Goal: Navigation & Orientation: Find specific page/section

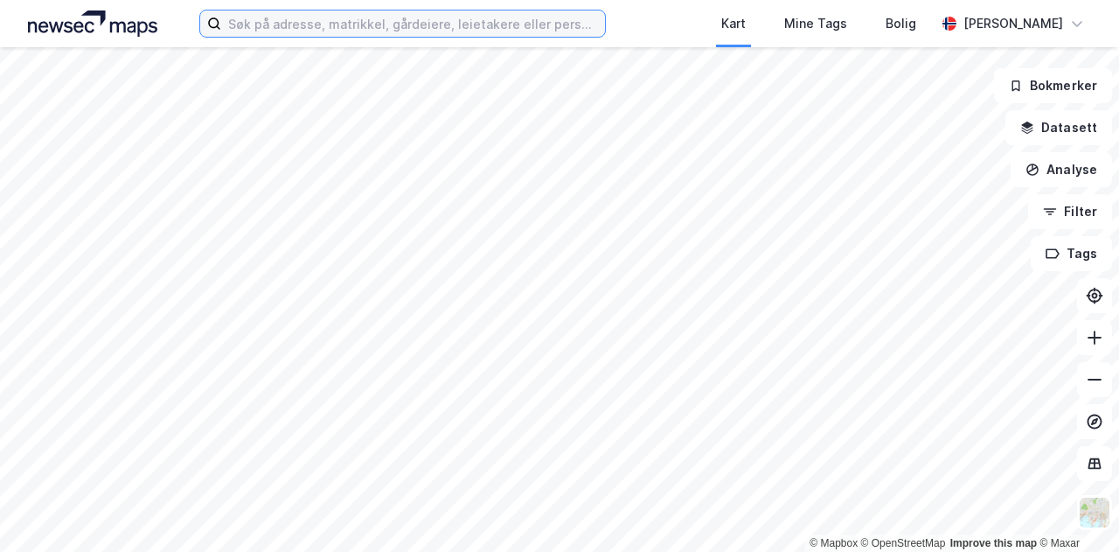
click at [334, 22] on input at bounding box center [413, 23] width 384 height 26
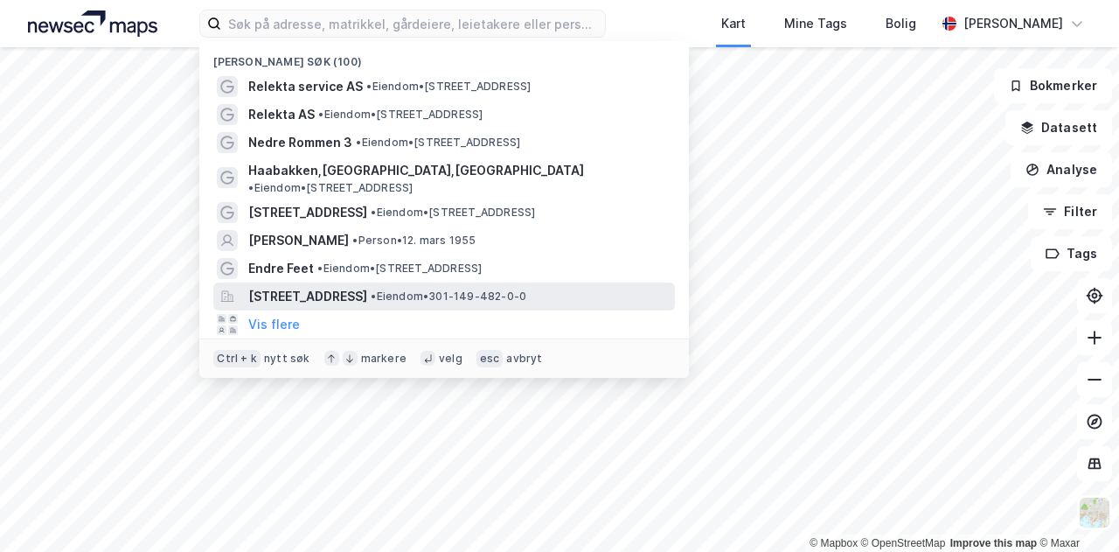
click at [310, 286] on span "[STREET_ADDRESS]" at bounding box center [307, 296] width 119 height 21
